Goal: Information Seeking & Learning: Learn about a topic

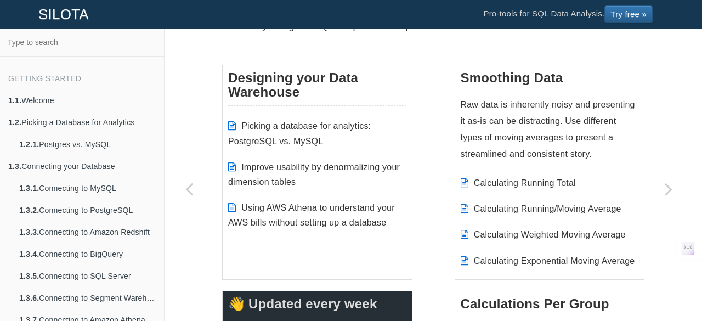
scroll to position [155, 0]
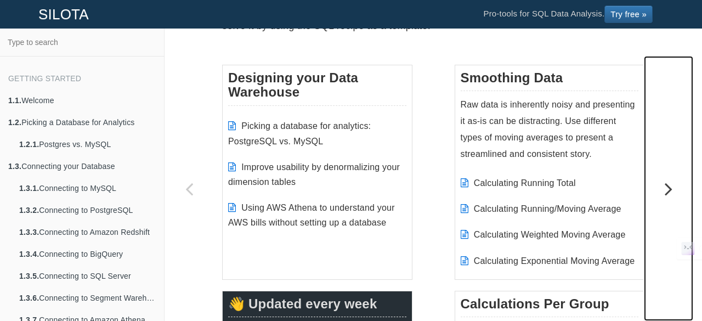
click at [674, 189] on icon "Next page: Calculating Running Total" at bounding box center [668, 189] width 49 height 22
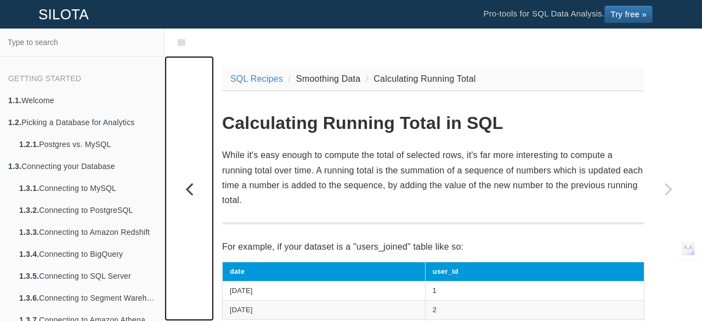
click at [194, 192] on icon "Previous page: Introduction" at bounding box center [189, 189] width 49 height 22
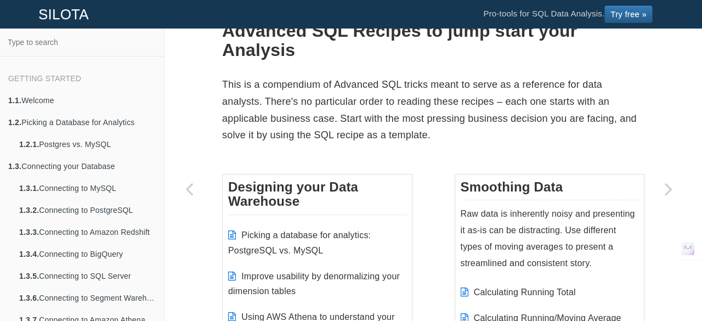
scroll to position [52, 0]
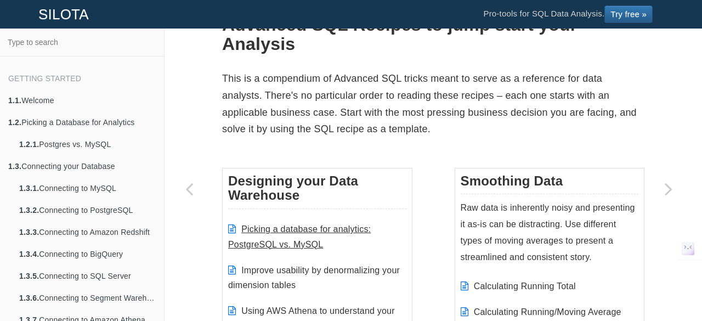
click at [294, 239] on link "Picking a database for analytics: PostgreSQL vs. MySQL" at bounding box center [299, 236] width 143 height 24
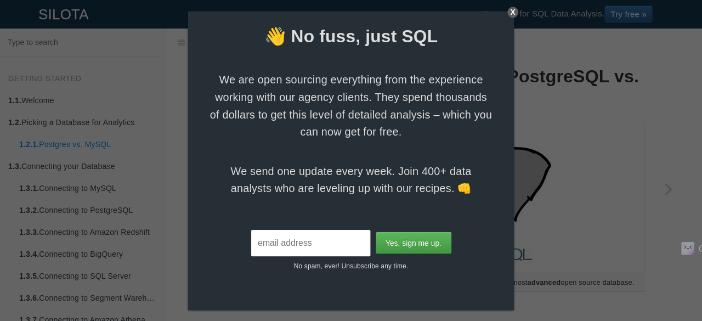
click at [305, 243] on input "email" at bounding box center [311, 242] width 120 height 26
type input "[EMAIL_ADDRESS][DOMAIN_NAME]"
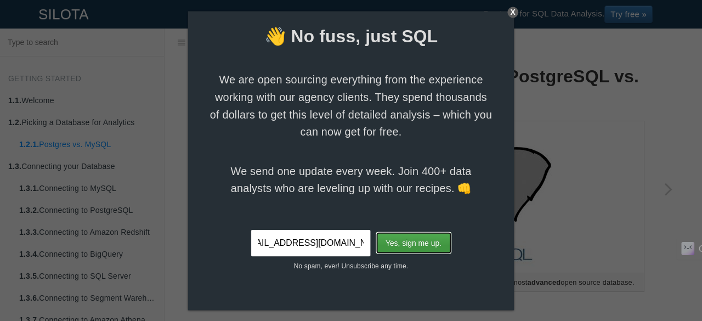
scroll to position [0, 0]
click at [410, 249] on input "Yes, sign me up." at bounding box center [414, 243] width 76 height 22
click at [419, 240] on input "Yes, sign me up." at bounding box center [414, 243] width 76 height 22
click at [419, 239] on input "Yes, sign me up." at bounding box center [414, 243] width 76 height 22
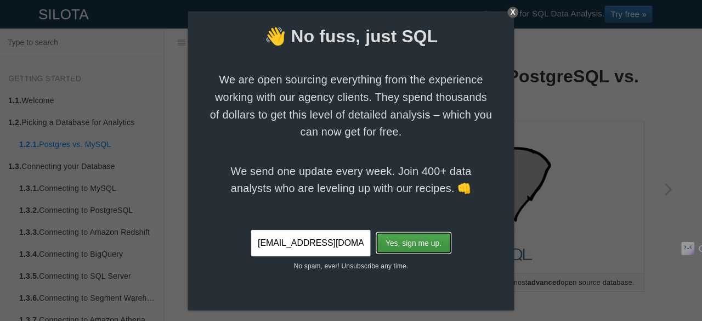
click at [419, 239] on input "Yes, sign me up." at bounding box center [414, 243] width 76 height 22
click at [360, 239] on input "[EMAIL_ADDRESS][DOMAIN_NAME]" at bounding box center [311, 242] width 120 height 26
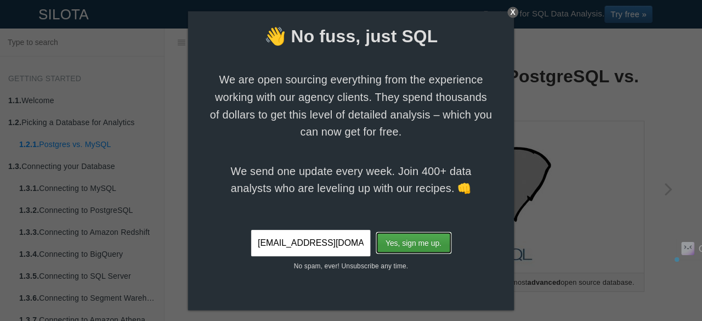
click at [414, 236] on input "Yes, sign me up." at bounding box center [414, 243] width 76 height 22
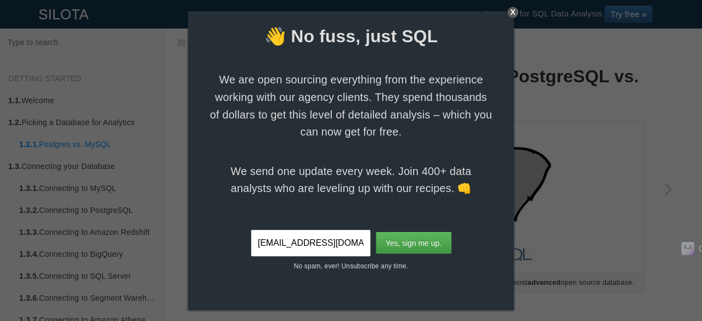
click at [514, 11] on div "X" at bounding box center [513, 12] width 11 height 11
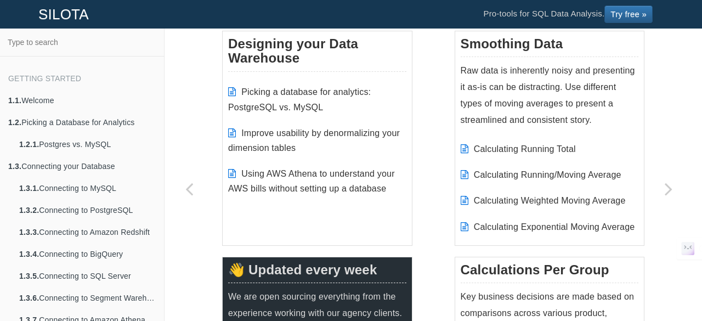
scroll to position [120, 0]
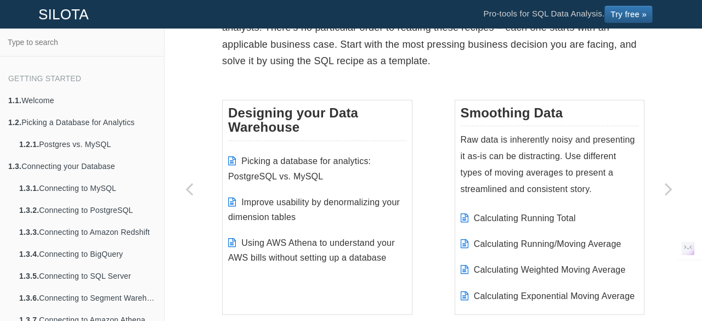
click at [511, 111] on h3 "Smoothing Data" at bounding box center [550, 116] width 178 height 20
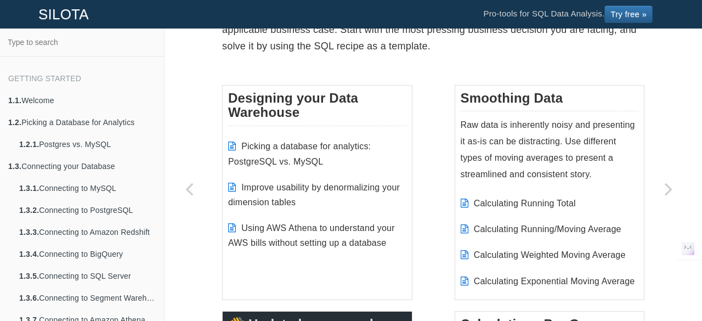
scroll to position [146, 0]
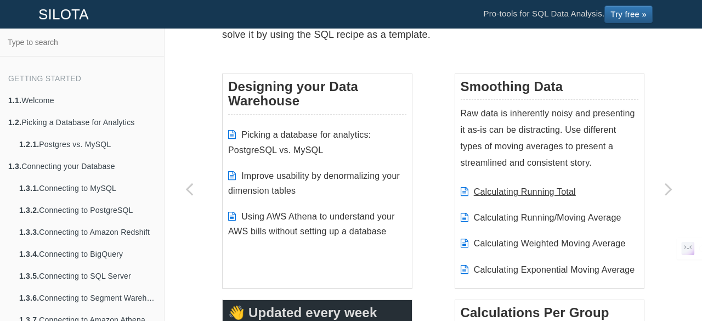
click at [514, 188] on link "Calculating Running Total" at bounding box center [525, 191] width 102 height 9
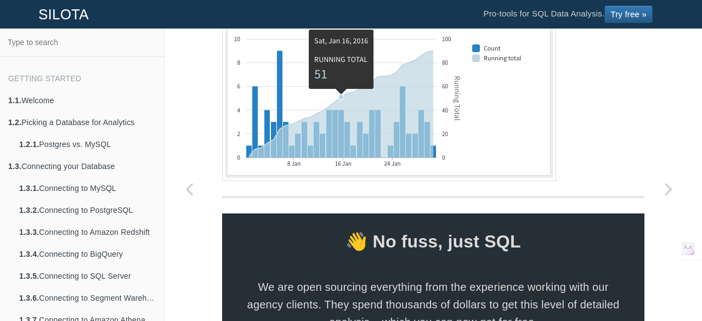
scroll to position [1243, 0]
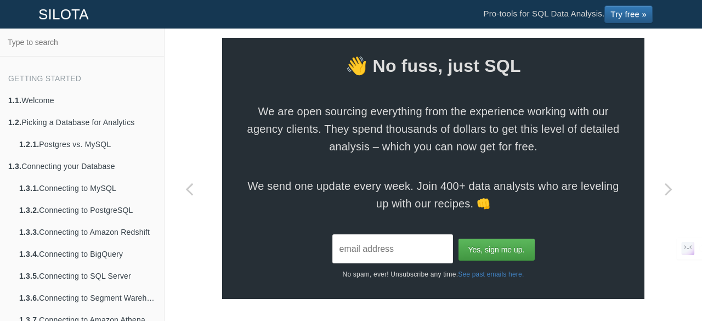
click at [409, 254] on input "email" at bounding box center [393, 248] width 121 height 29
paste input "[EMAIL_ADDRESS][DOMAIN_NAME]"
type input "[EMAIL_ADDRESS][DOMAIN_NAME]"
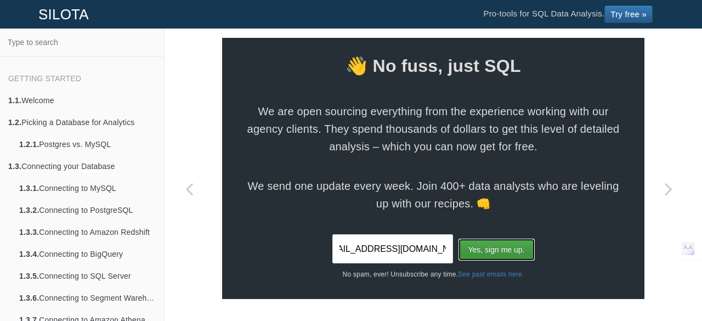
scroll to position [0, 0]
click at [503, 251] on input "Yes, sign me up." at bounding box center [497, 250] width 76 height 22
click at [494, 250] on input "Yes, sign me up." at bounding box center [497, 250] width 76 height 22
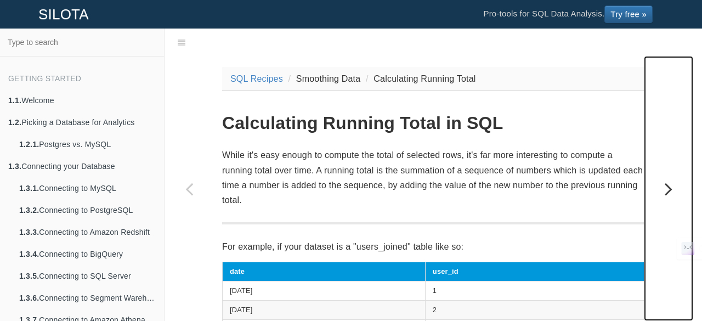
click at [664, 187] on icon "Next page: Calculating Running/Moving Average" at bounding box center [668, 189] width 49 height 22
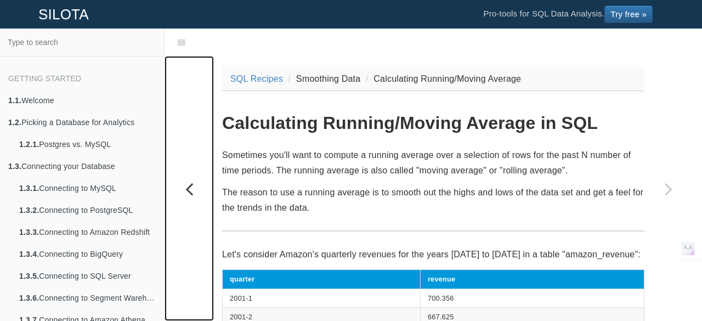
click at [188, 190] on icon "Previous page: Calculating Running Total" at bounding box center [189, 189] width 49 height 22
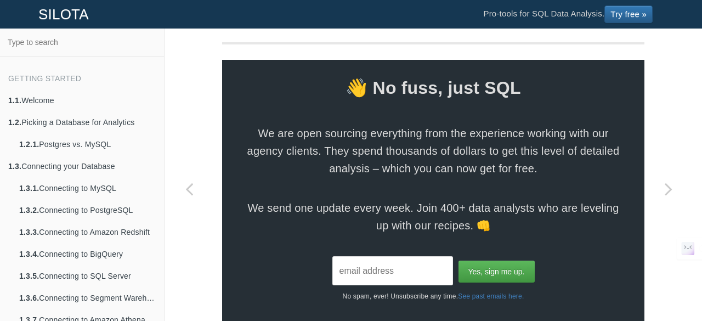
scroll to position [1243, 0]
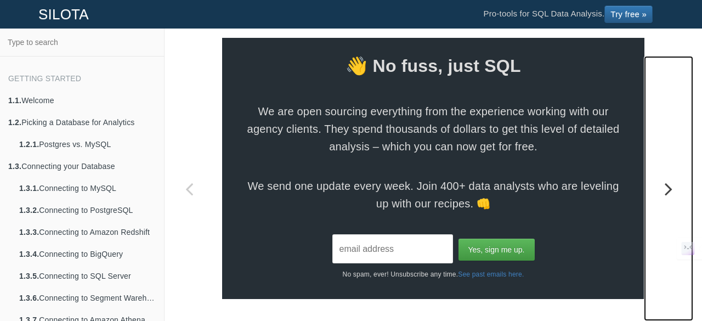
click at [672, 185] on icon "Next page: Calculating Running/Moving Average" at bounding box center [668, 189] width 49 height 22
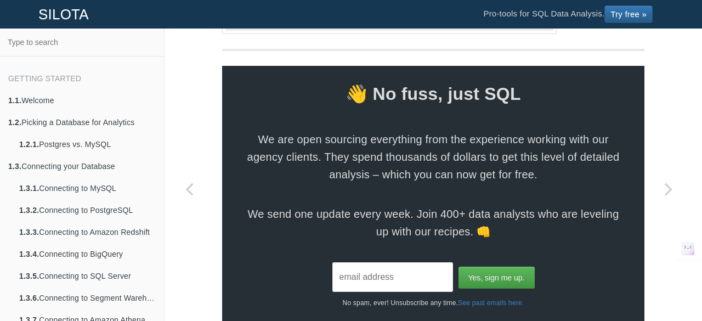
scroll to position [933, 0]
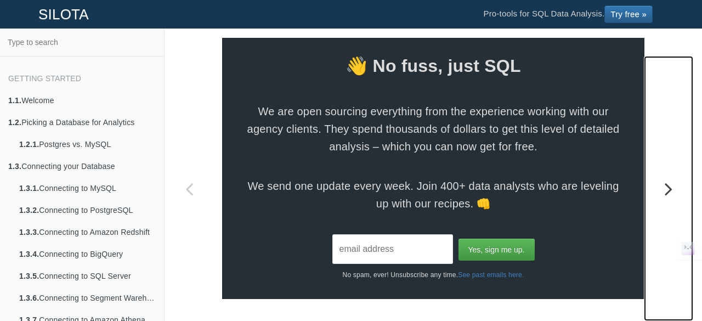
click at [674, 186] on icon "Next page: Calculating Weighted Moving Average" at bounding box center [668, 189] width 49 height 22
